Goal: Find specific page/section: Find specific page/section

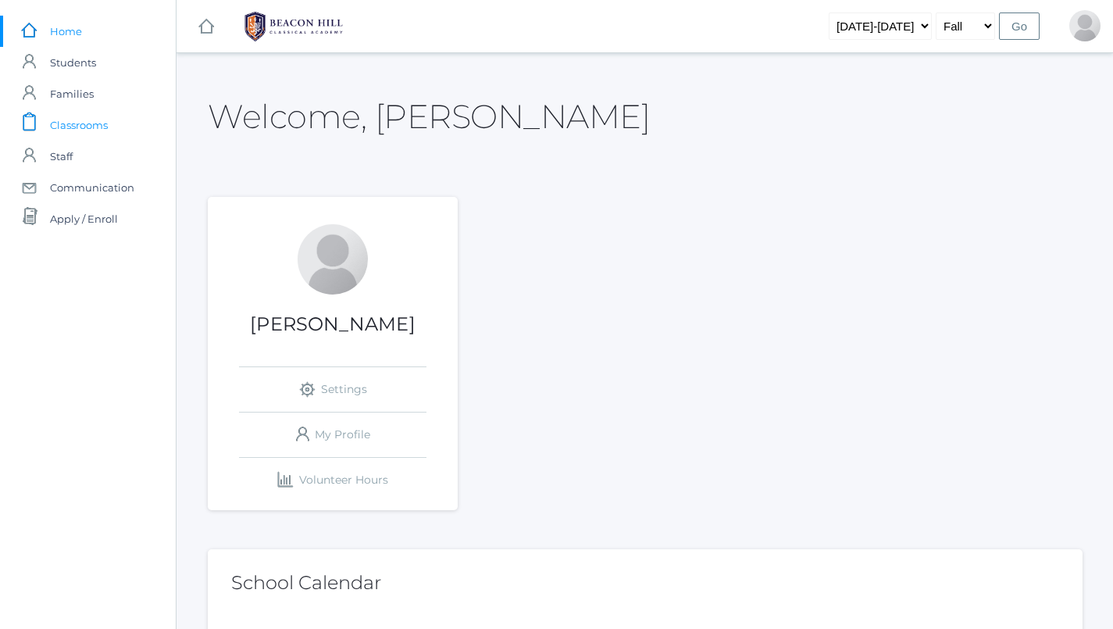
click at [73, 119] on span "Classrooms" at bounding box center [79, 124] width 58 height 31
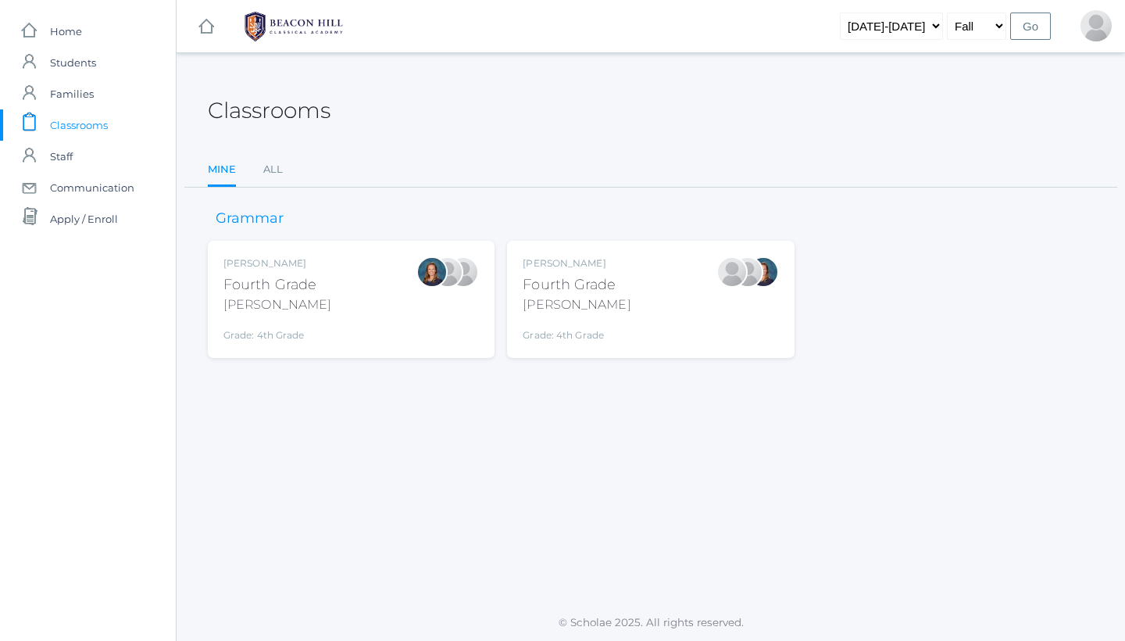
click at [632, 274] on div "Lydia Chaffin Fourth Grade Chaffin Grade: 4th Grade 04LA" at bounding box center [651, 299] width 256 height 86
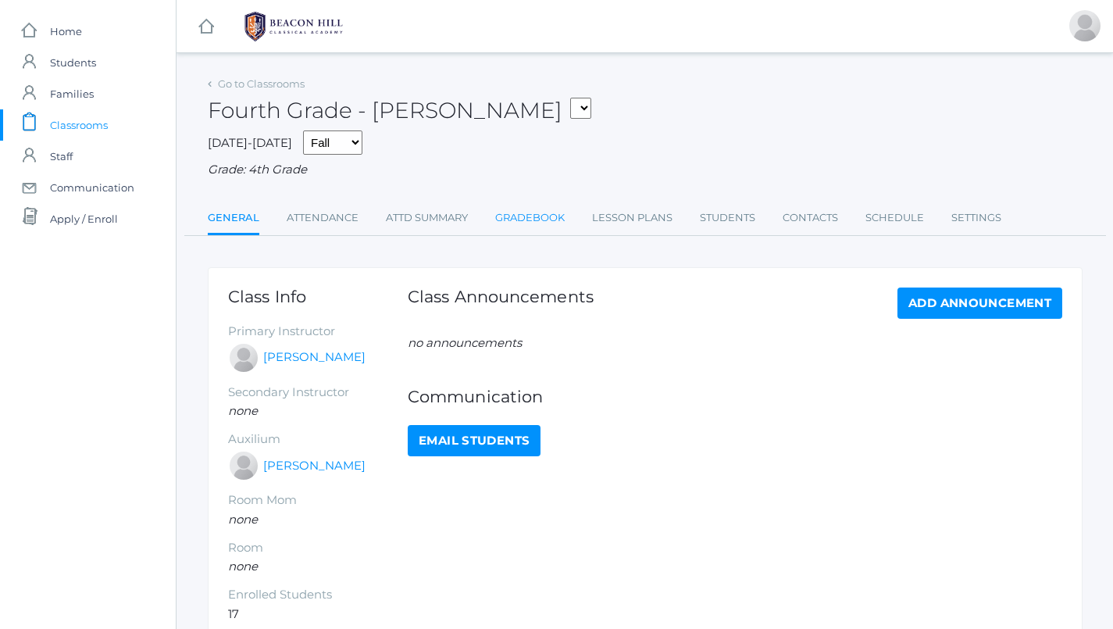
click at [560, 223] on link "Gradebook" at bounding box center [530, 217] width 70 height 31
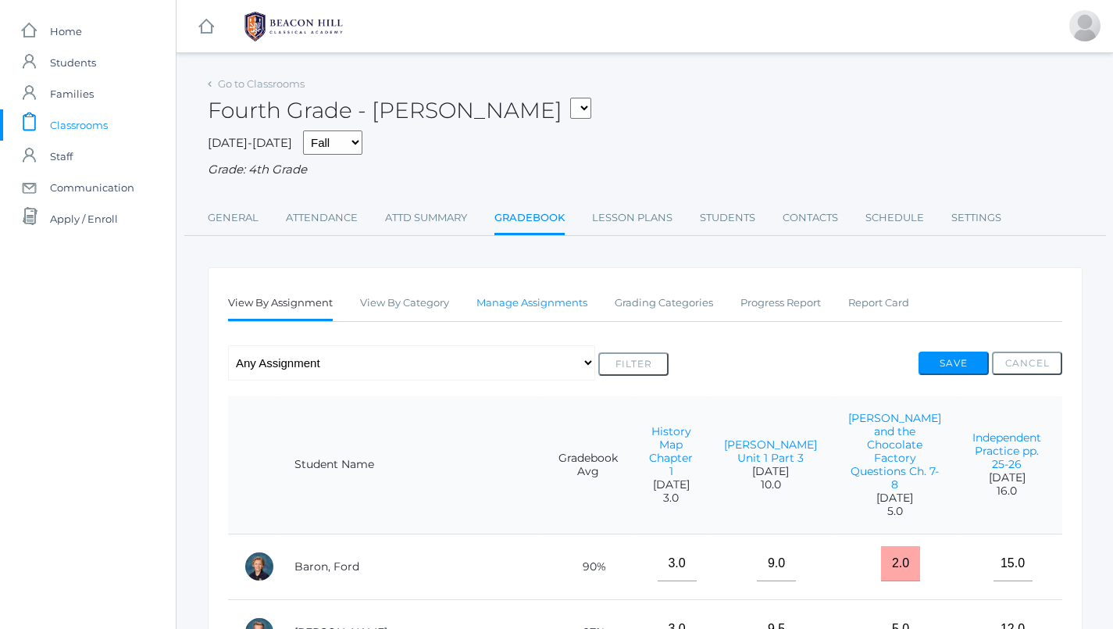
click at [529, 295] on link "Manage Assignments" at bounding box center [532, 303] width 111 height 31
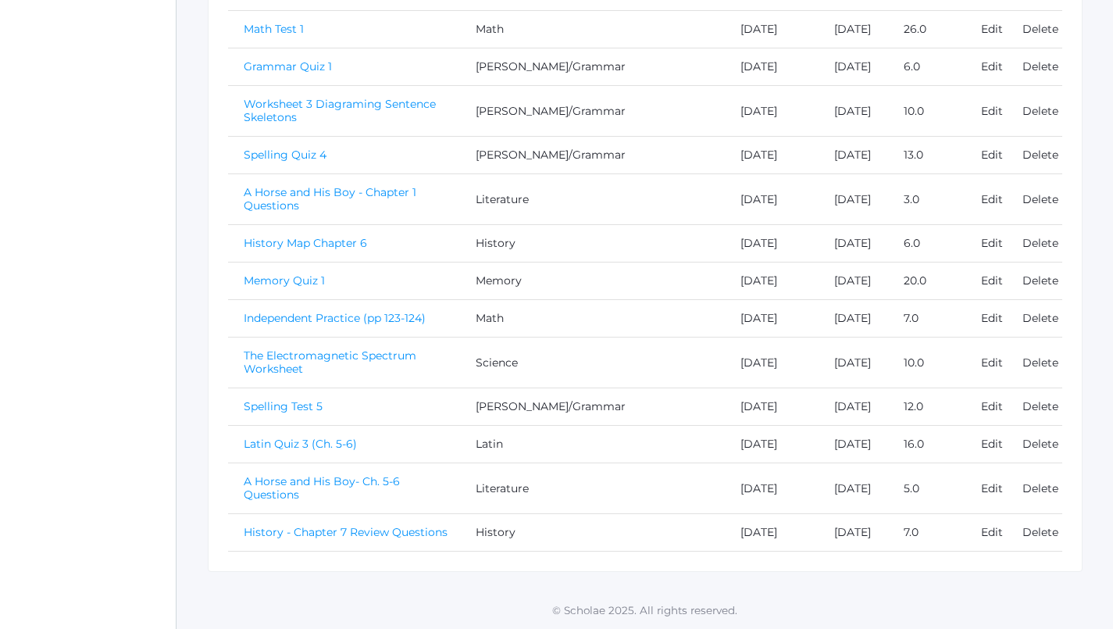
scroll to position [1422, 0]
click at [290, 437] on link "Latin Quiz 3 (Ch. 5-6)" at bounding box center [300, 444] width 113 height 14
